Goal: Transaction & Acquisition: Purchase product/service

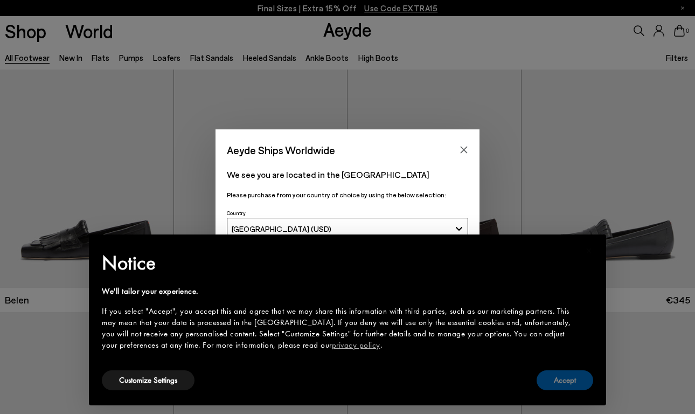
click at [552, 380] on button "Accept" at bounding box center [564, 380] width 57 height 20
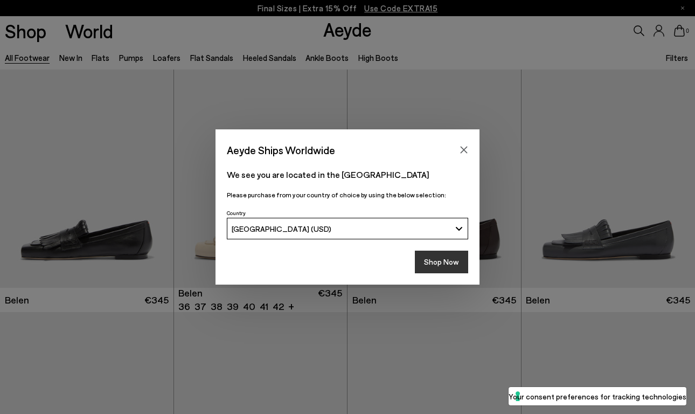
click at [437, 265] on button "Shop Now" at bounding box center [441, 261] width 53 height 23
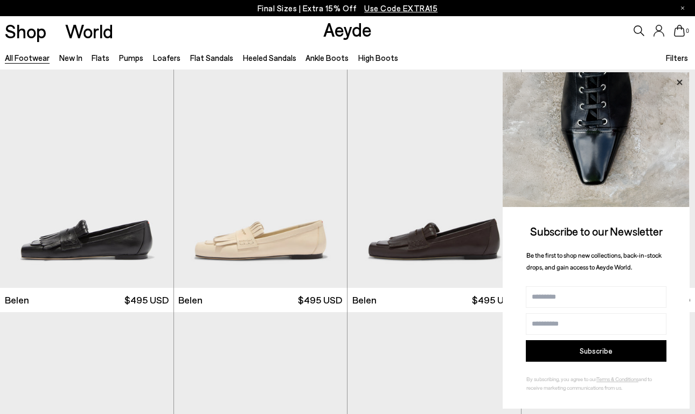
click at [680, 87] on icon at bounding box center [679, 82] width 14 height 14
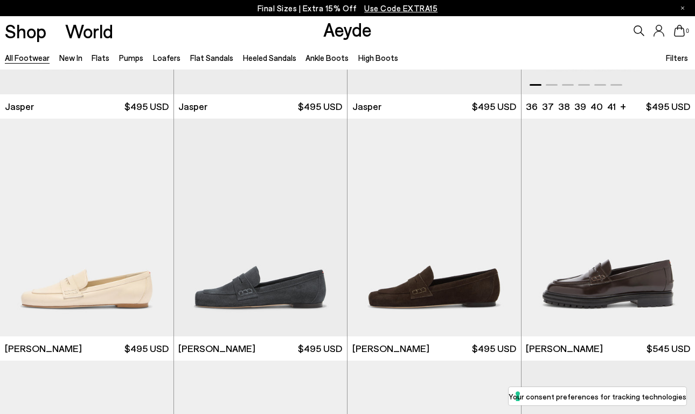
scroll to position [436, 0]
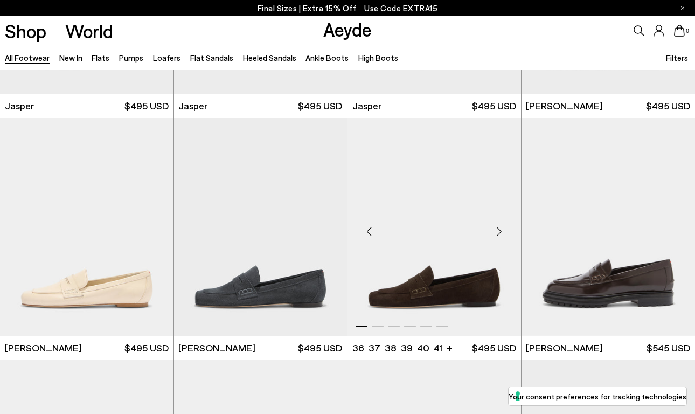
click at [499, 230] on div "Next slide" at bounding box center [499, 231] width 32 height 32
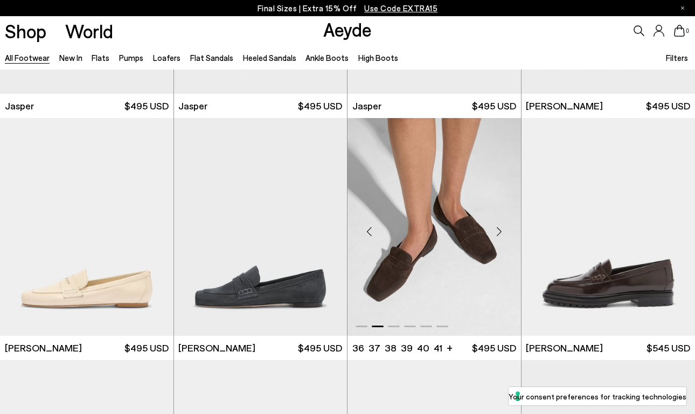
click at [499, 230] on div "Next slide" at bounding box center [499, 231] width 32 height 32
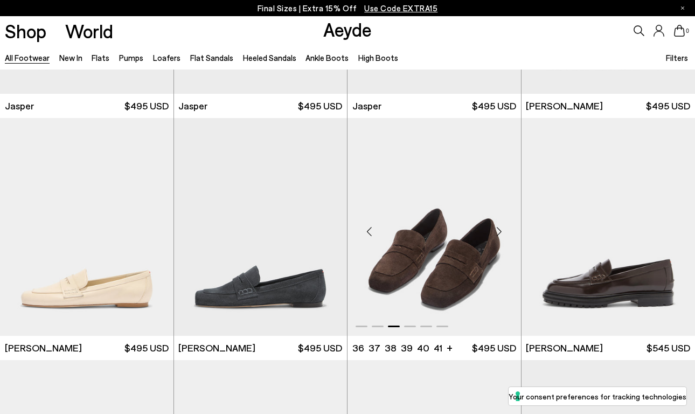
click at [499, 230] on div "Next slide" at bounding box center [499, 231] width 32 height 32
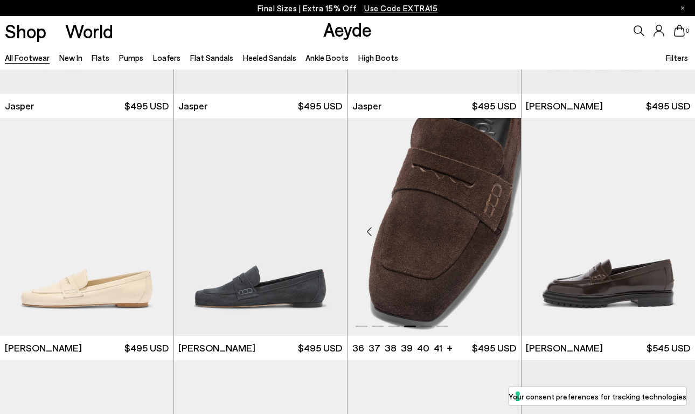
click at [498, 231] on div "Next slide" at bounding box center [499, 231] width 32 height 32
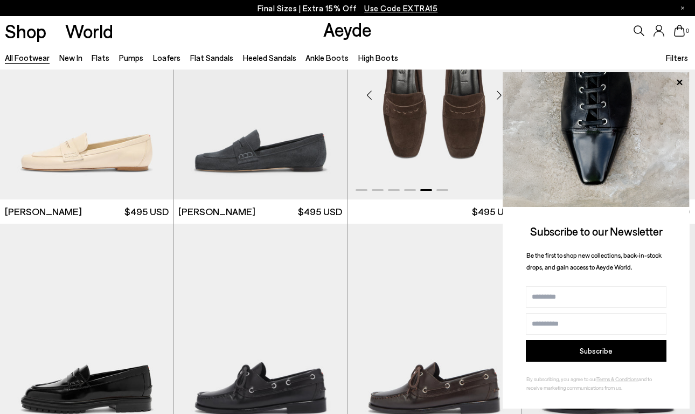
scroll to position [569, 0]
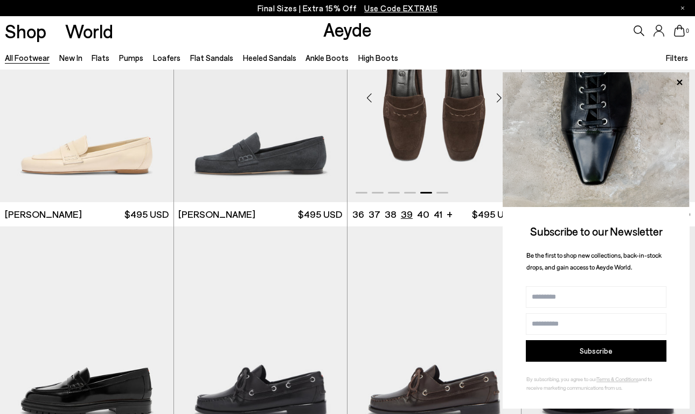
click at [407, 214] on li "39" at bounding box center [407, 213] width 12 height 13
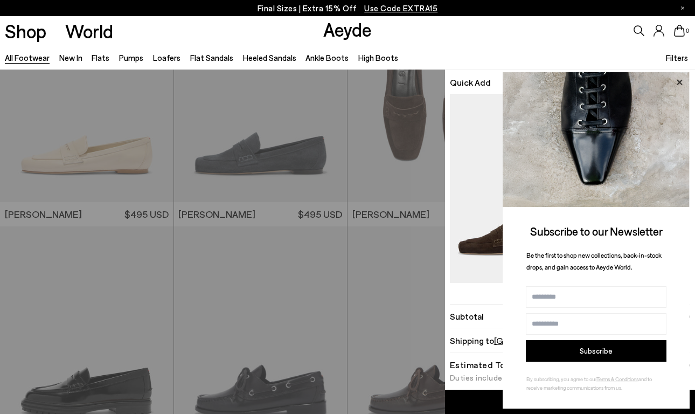
click at [677, 79] on icon at bounding box center [679, 82] width 14 height 14
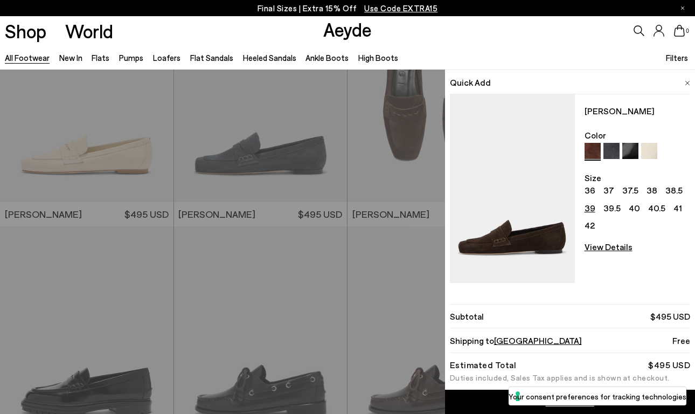
click at [505, 402] on link "Add to Cart" at bounding box center [570, 401] width 250 height 24
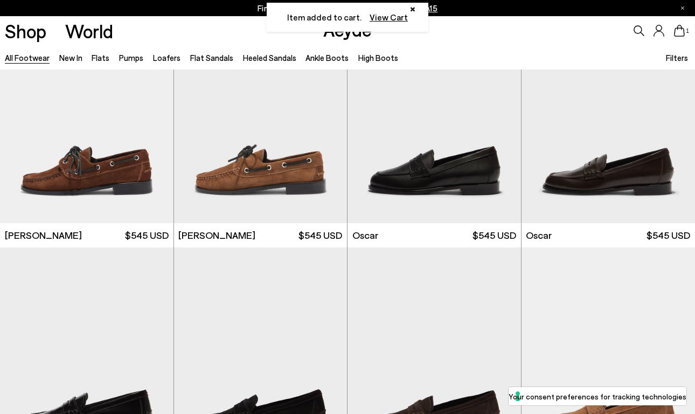
scroll to position [1033, 0]
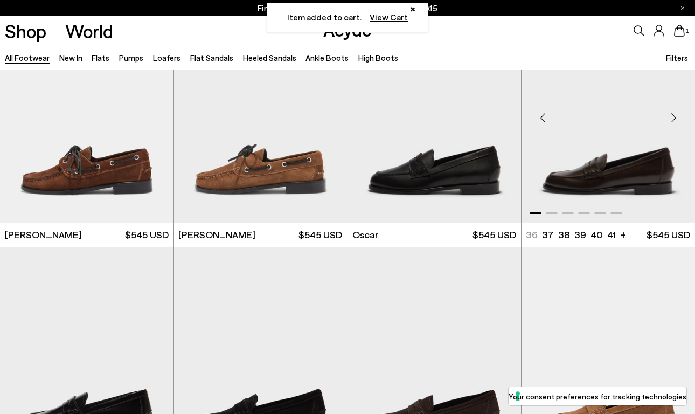
click at [677, 120] on div "Next slide" at bounding box center [673, 118] width 32 height 32
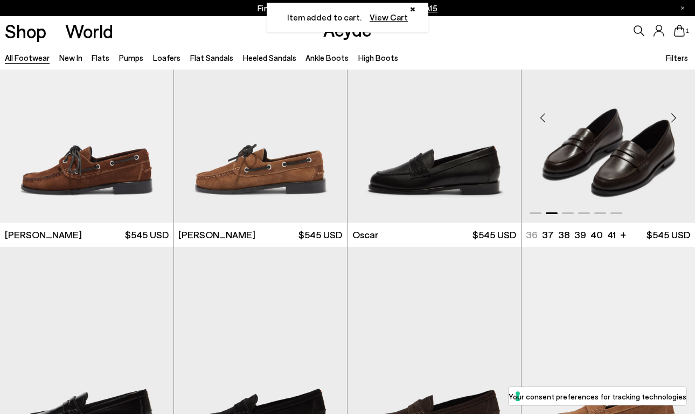
click at [677, 120] on div "Next slide" at bounding box center [673, 118] width 32 height 32
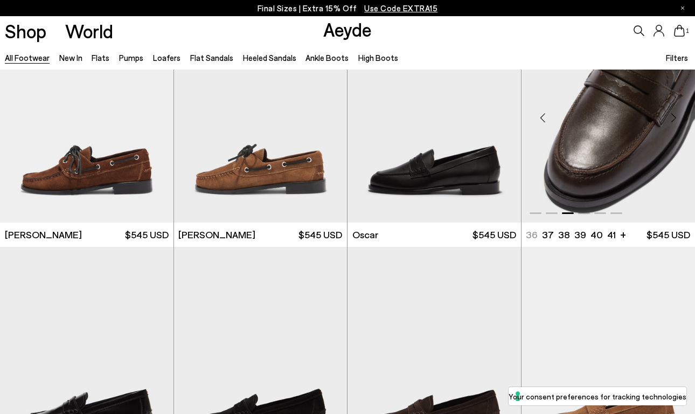
click at [677, 120] on div "Next slide" at bounding box center [673, 118] width 32 height 32
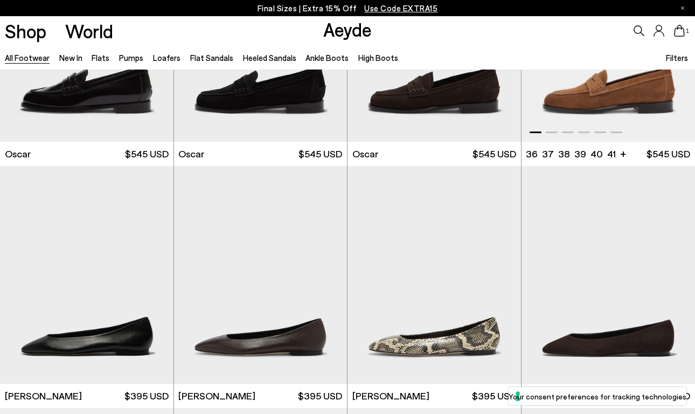
scroll to position [1357, 0]
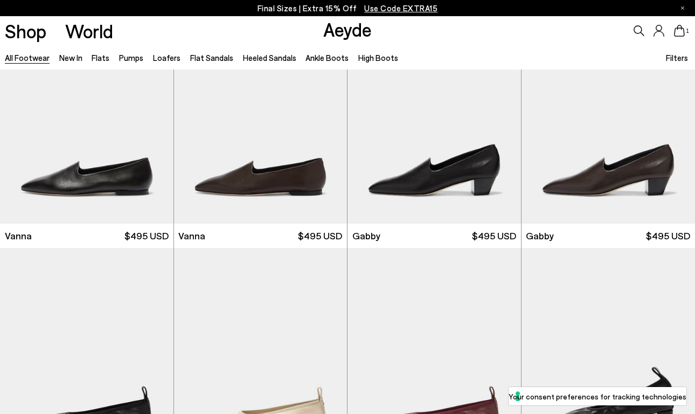
scroll to position [2006, 0]
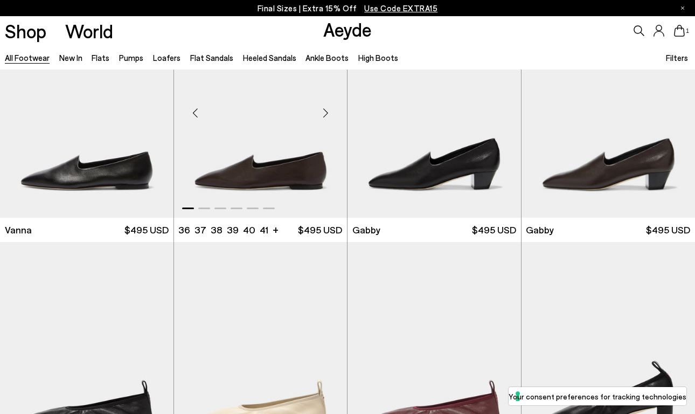
click at [327, 118] on div "Next slide" at bounding box center [325, 112] width 32 height 32
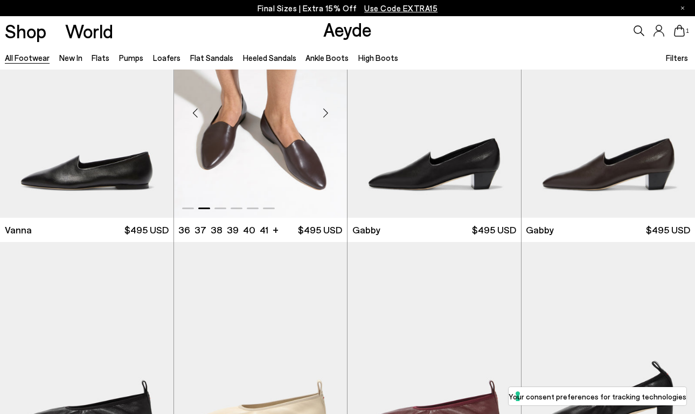
click at [327, 118] on div "Next slide" at bounding box center [325, 112] width 32 height 32
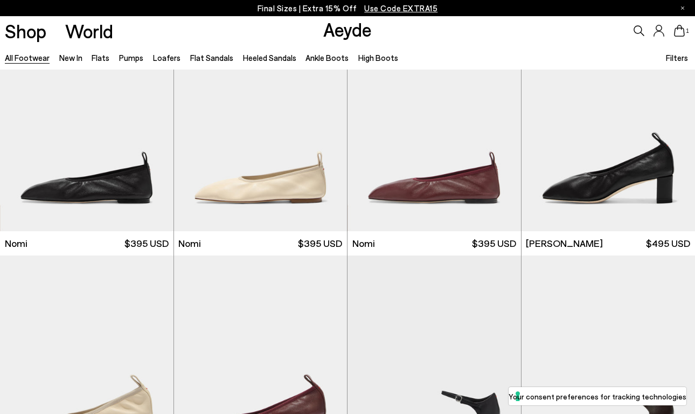
scroll to position [2300, 1]
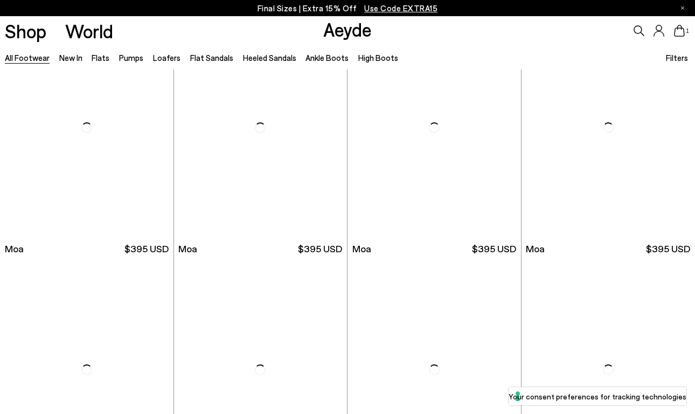
scroll to position [4208, 1]
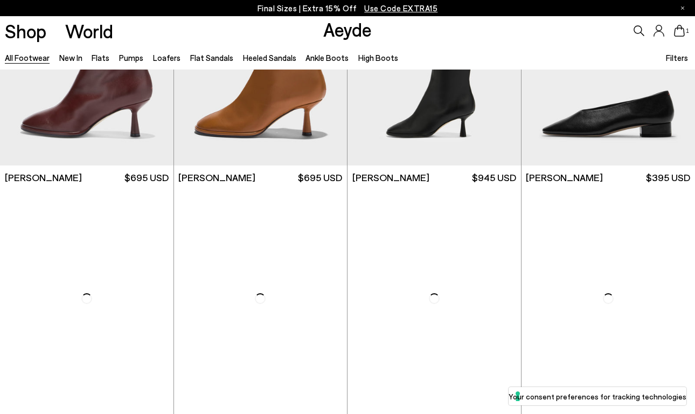
scroll to position [5089, 0]
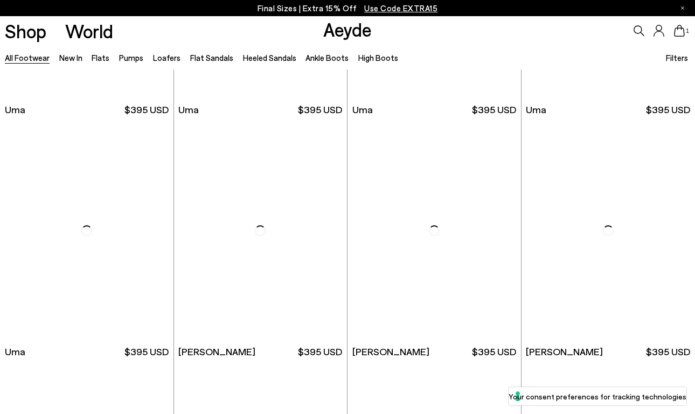
scroll to position [7459, 0]
